Goal: Find specific page/section: Find specific page/section

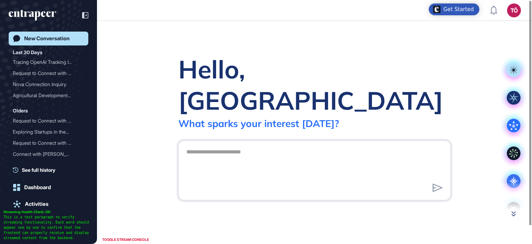
click at [513, 214] on icon at bounding box center [514, 213] width 4 height 5
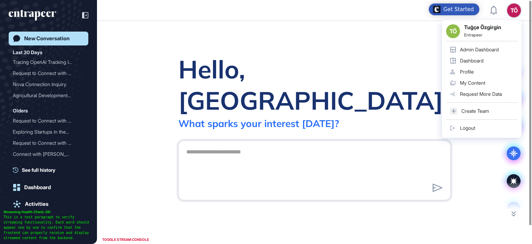
click at [495, 48] on div "Admin Dashboard" at bounding box center [479, 50] width 39 height 6
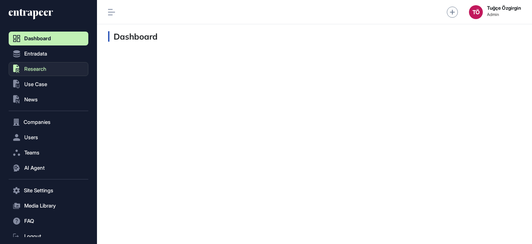
click at [39, 67] on span "Research" at bounding box center [35, 69] width 22 height 6
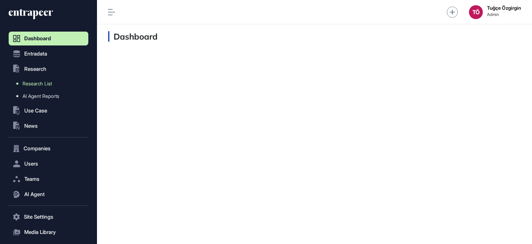
click at [39, 83] on span "Research List" at bounding box center [37, 84] width 29 height 6
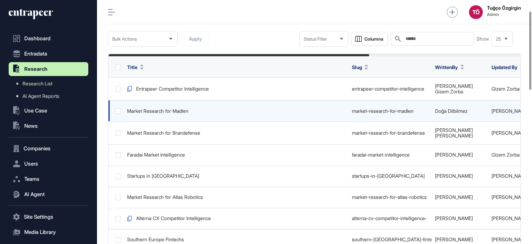
scroll to position [35, 0]
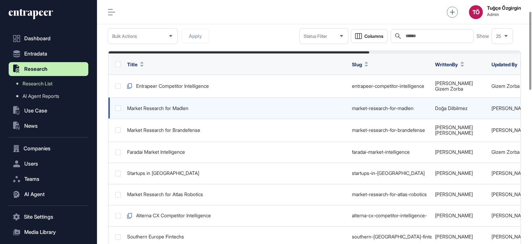
click at [188, 105] on div "Market Research for Madlen" at bounding box center [236, 108] width 218 height 6
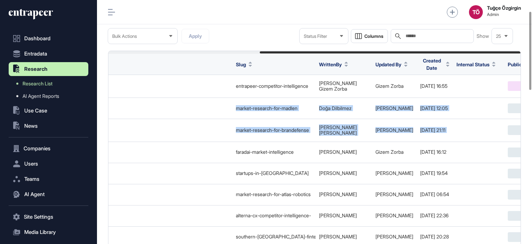
scroll to position [0, 239]
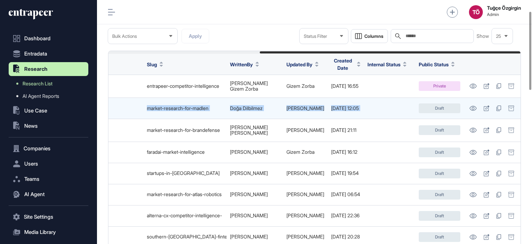
drag, startPoint x: 325, startPoint y: 109, endPoint x: 453, endPoint y: 95, distance: 128.6
click at [453, 118] on tr "Market Research for Madlen market-research-for-[PERSON_NAME] Dilbilmez [PERSON_…" at bounding box center [211, 129] width 617 height 23
click at [489, 105] on icon at bounding box center [487, 108] width 6 height 6
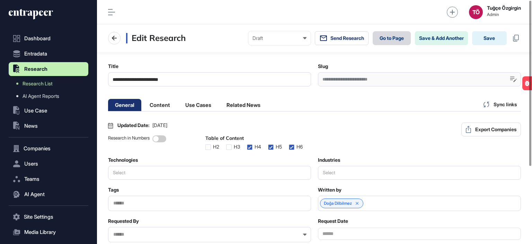
click at [387, 37] on link "Go to Page" at bounding box center [392, 38] width 38 height 14
click at [114, 38] on icon at bounding box center [114, 38] width 5 height 5
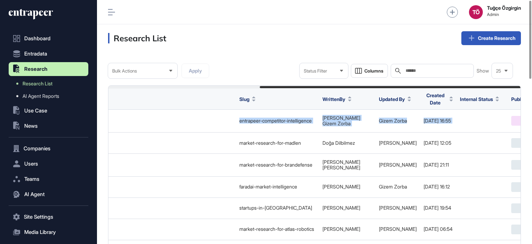
scroll to position [0, 239]
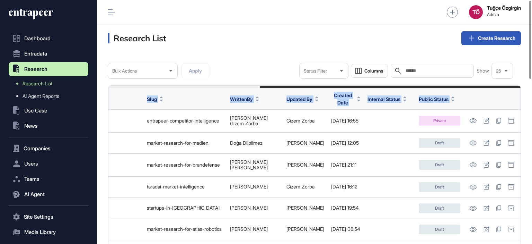
drag, startPoint x: 232, startPoint y: 115, endPoint x: 532, endPoint y: 119, distance: 300.0
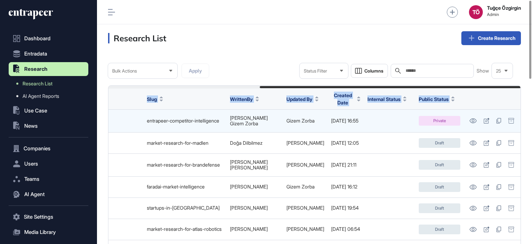
click at [405, 126] on td at bounding box center [389, 120] width 51 height 23
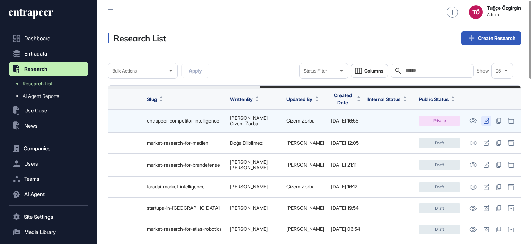
click at [483, 119] on link at bounding box center [486, 121] width 10 height 10
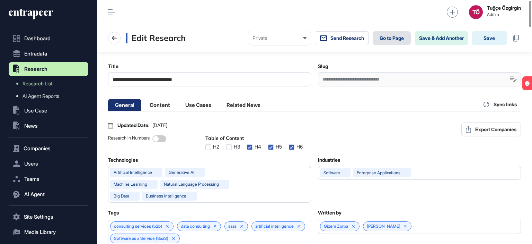
scroll to position [0, 3]
click at [390, 34] on link "Go to Page" at bounding box center [392, 38] width 38 height 14
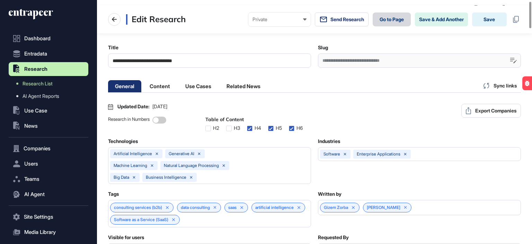
scroll to position [35, 0]
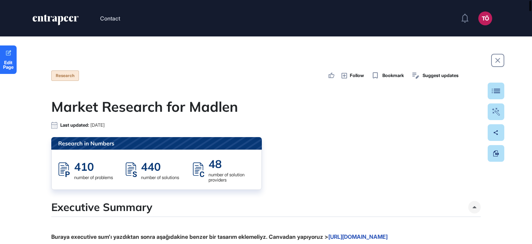
drag, startPoint x: 517, startPoint y: 22, endPoint x: 322, endPoint y: 29, distance: 194.8
click at [515, 0] on html "Contact TÖ Admin Dashboard Dashboard Profile My Content Request More Data Edit …" at bounding box center [266, 122] width 532 height 244
drag, startPoint x: 240, startPoint y: 108, endPoint x: 196, endPoint y: 107, distance: 44.0
click at [196, 107] on h1 "Market Research for Madlen" at bounding box center [266, 106] width 430 height 17
drag, startPoint x: 191, startPoint y: 104, endPoint x: 234, endPoint y: 107, distance: 43.4
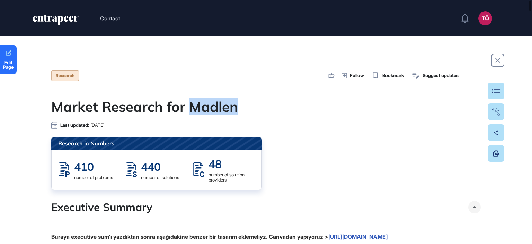
click at [234, 107] on h1 "Market Research for Madlen" at bounding box center [266, 106] width 430 height 17
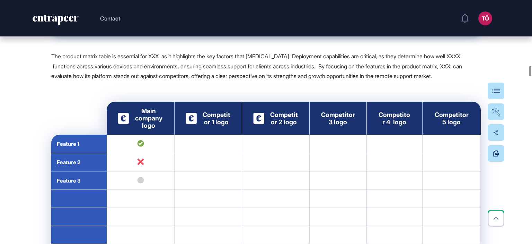
scroll to position [2148, 0]
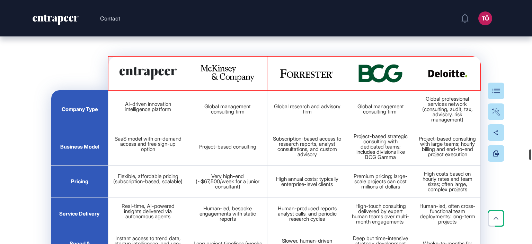
scroll to position [17703, 0]
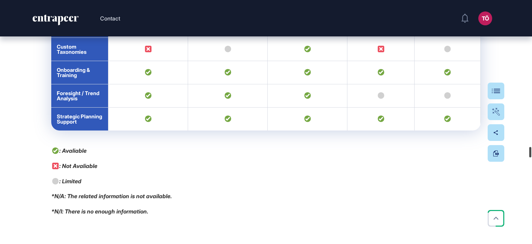
drag, startPoint x: 530, startPoint y: 54, endPoint x: 528, endPoint y: 148, distance: 94.6
click at [529, 148] on div at bounding box center [530, 152] width 2 height 10
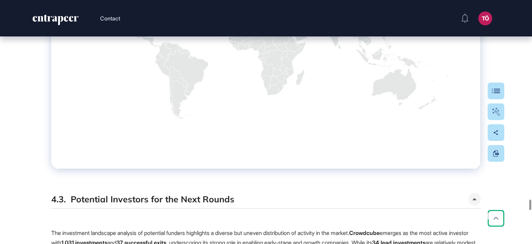
scroll to position [24319, 0]
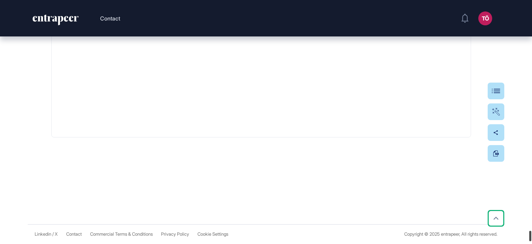
drag, startPoint x: 529, startPoint y: 208, endPoint x: 526, endPoint y: 236, distance: 27.9
click at [526, 236] on div "Contact TÖ Admin Dashboard Dashboard Profile My Content Request More Data Edit …" at bounding box center [266, 122] width 532 height 244
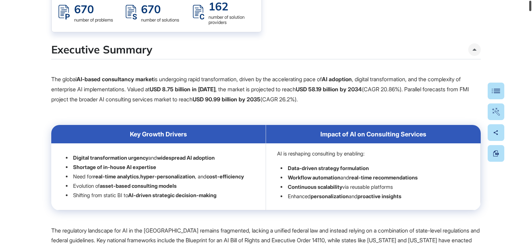
scroll to position [0, 0]
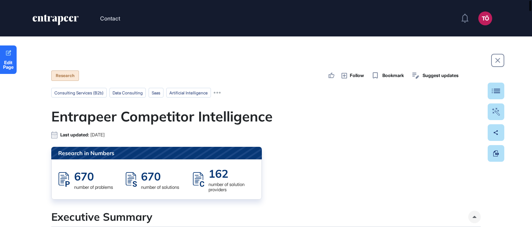
drag, startPoint x: 531, startPoint y: 206, endPoint x: 508, endPoint y: 2, distance: 204.6
click at [516, 5] on div "Contact TÖ Admin Dashboard Dashboard Profile My Content Request More Data Edit …" at bounding box center [266, 122] width 532 height 244
